Goal: Task Accomplishment & Management: Use online tool/utility

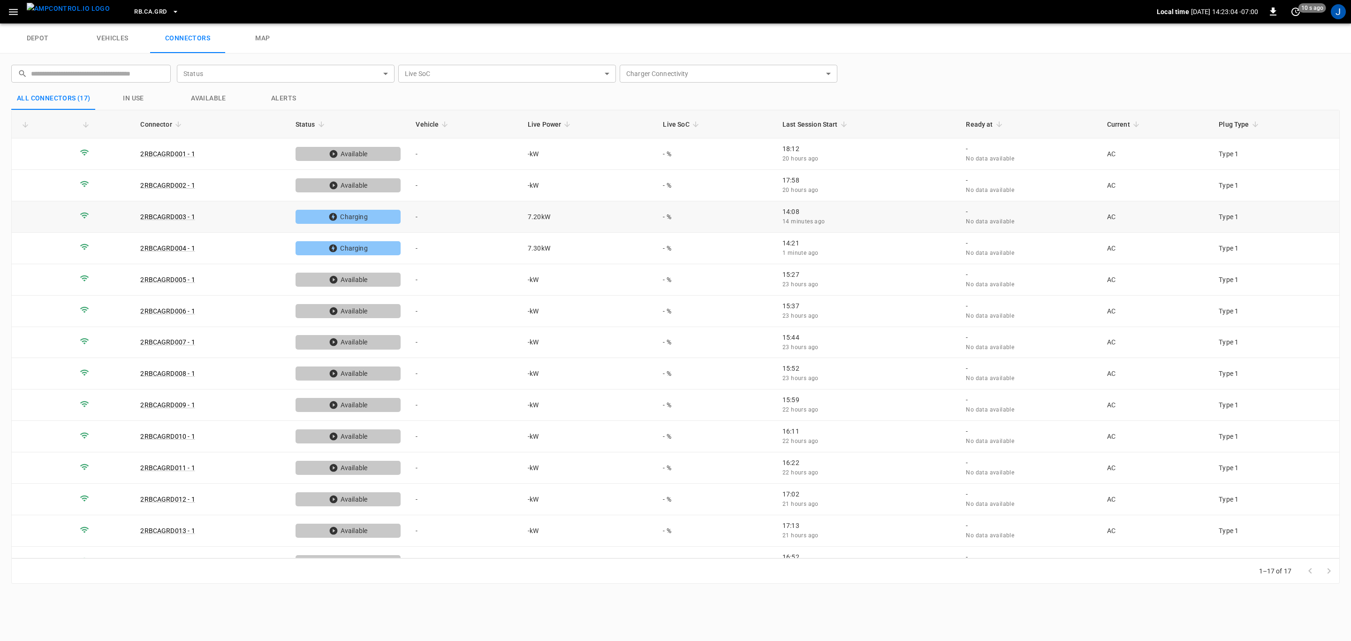
click at [418, 218] on td "-" at bounding box center [464, 216] width 112 height 31
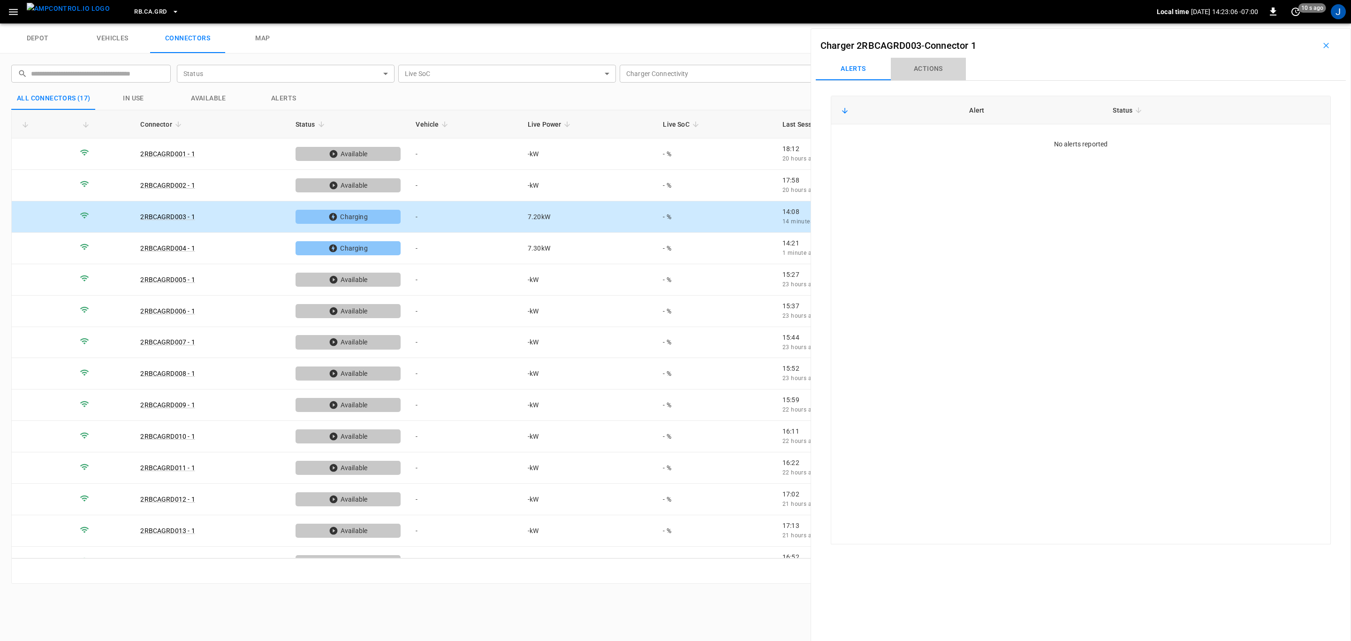
click at [931, 69] on button "Actions" at bounding box center [928, 69] width 75 height 23
click at [1227, 139] on div "Vehicle Name Vehicle Name" at bounding box center [1267, 138] width 108 height 17
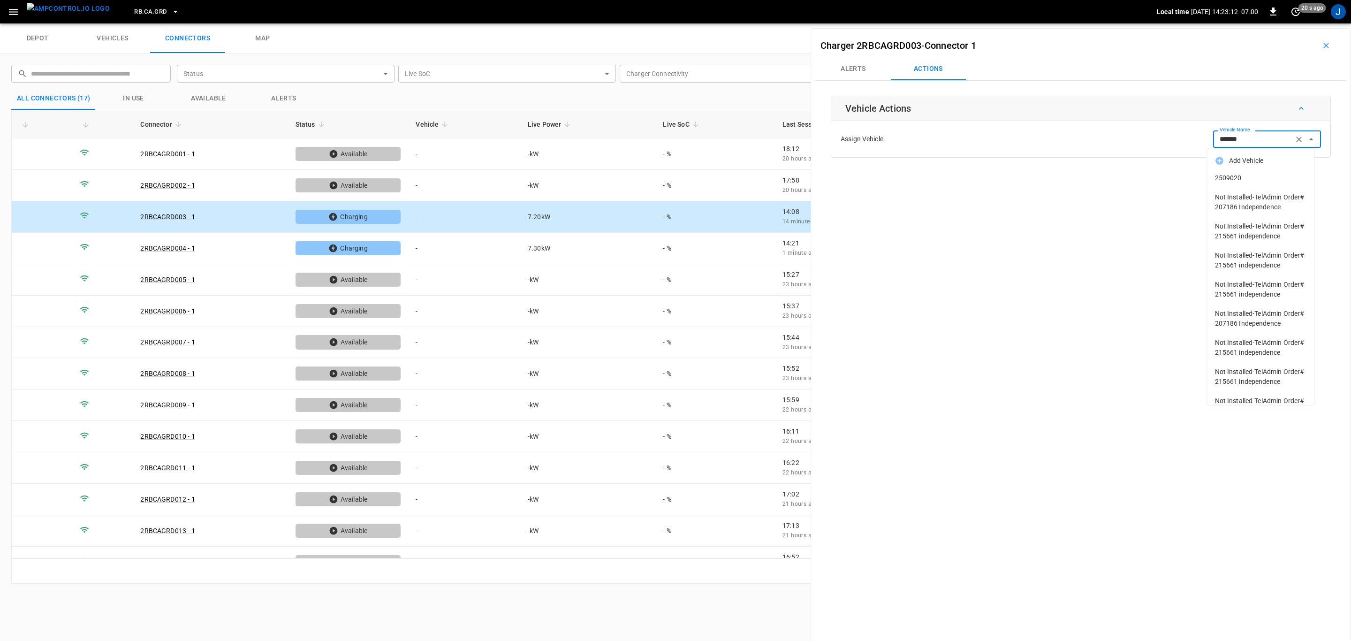
click at [1250, 179] on span "2509020" at bounding box center [1261, 178] width 92 height 10
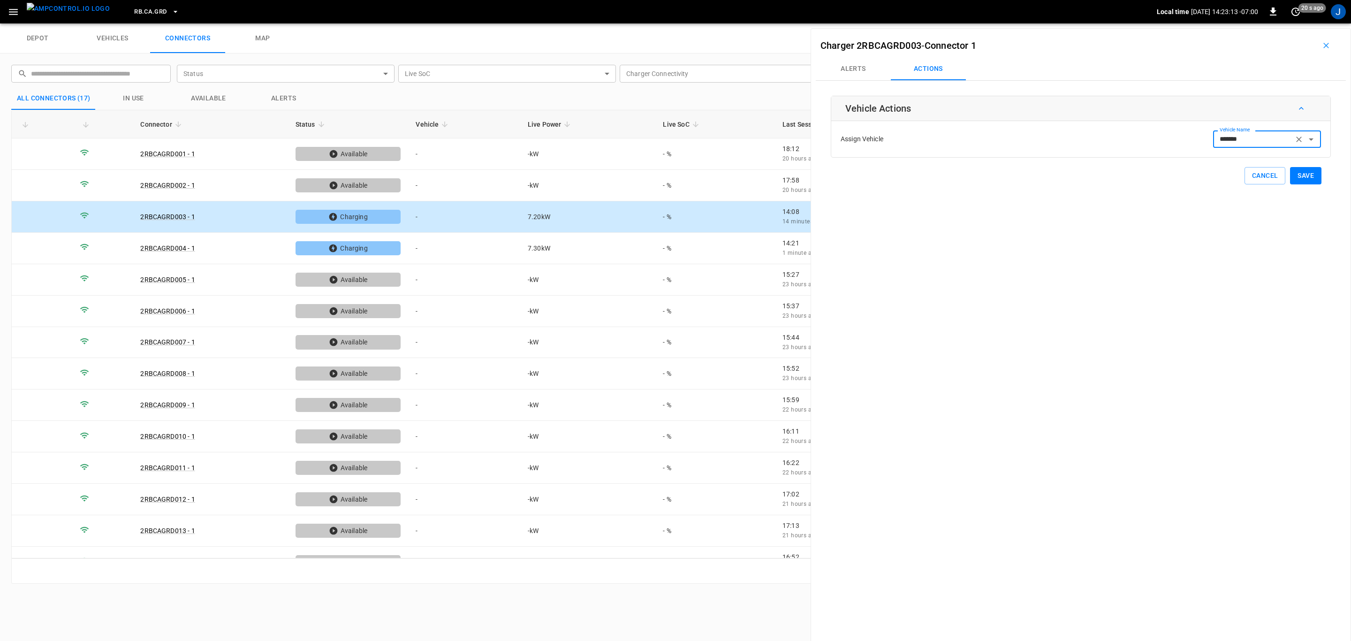
type input "*******"
click at [1302, 174] on button "Save" at bounding box center [1305, 175] width 31 height 17
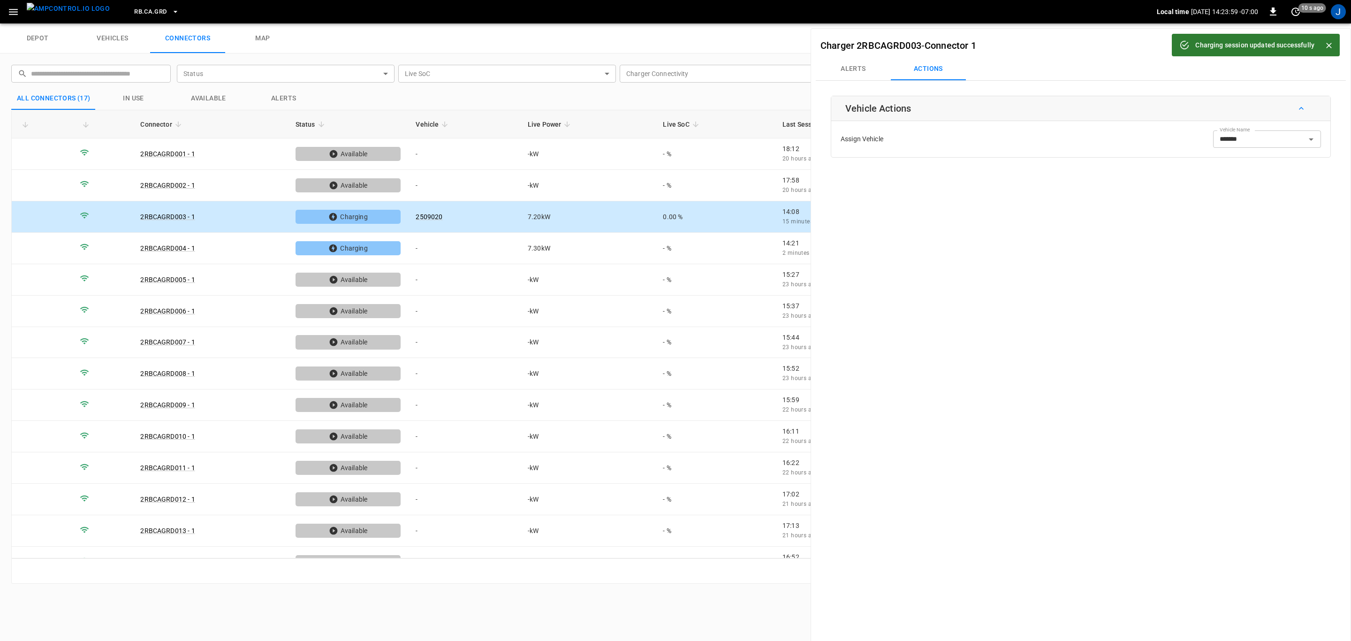
click at [1327, 46] on icon "Close" at bounding box center [1329, 45] width 9 height 9
click at [1325, 46] on icon "button" at bounding box center [1326, 45] width 9 height 9
